Goal: Transaction & Acquisition: Purchase product/service

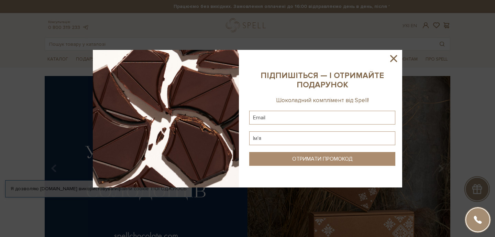
click at [391, 58] on icon at bounding box center [394, 59] width 12 height 12
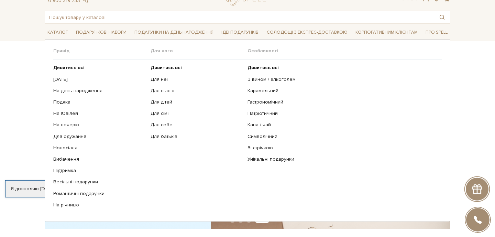
scroll to position [29, 0]
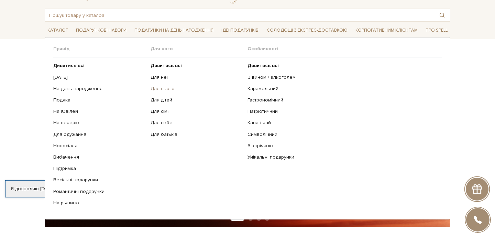
click at [164, 87] on link "Для нього" at bounding box center [196, 89] width 92 height 6
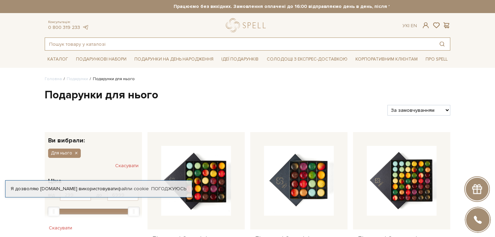
click at [122, 45] on input "text" at bounding box center [239, 44] width 389 height 12
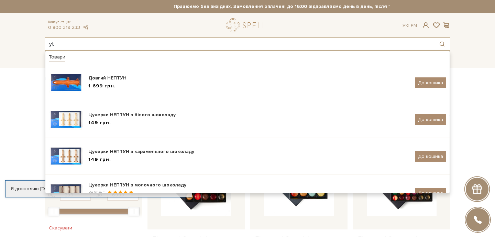
type input "y"
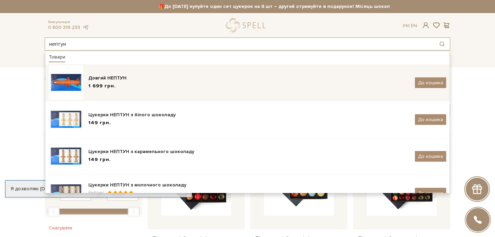
type input "нептун"
click at [132, 77] on div "Довгий НЕПТУН" at bounding box center [248, 78] width 321 height 7
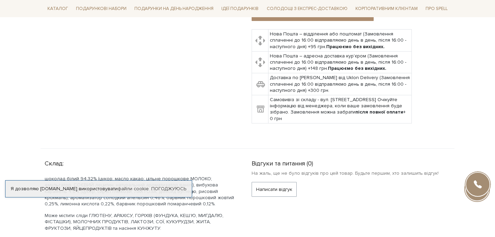
scroll to position [246, 0]
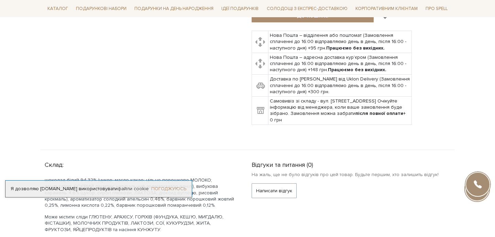
click at [167, 186] on link "Погоджуюсь" at bounding box center [168, 189] width 35 height 6
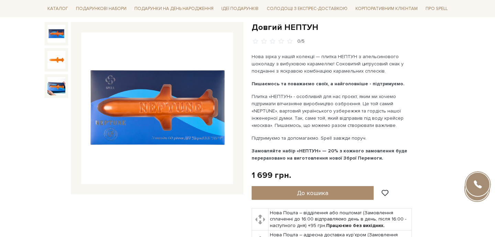
scroll to position [0, 0]
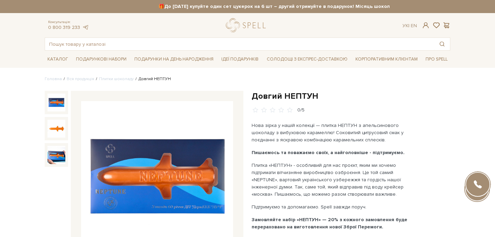
click at [170, 168] on img at bounding box center [157, 177] width 152 height 152
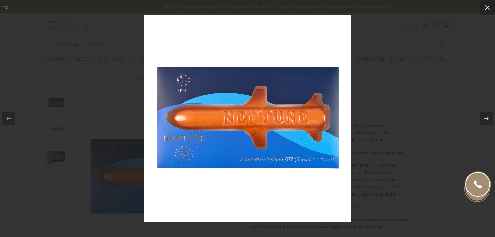
click at [491, 8] on icon at bounding box center [487, 7] width 8 height 8
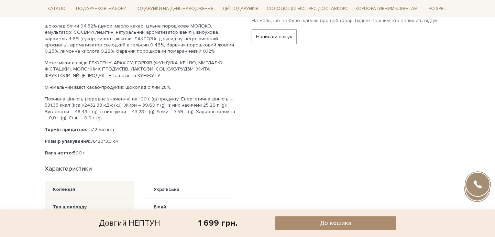
scroll to position [399, 0]
